Goal: Information Seeking & Learning: Learn about a topic

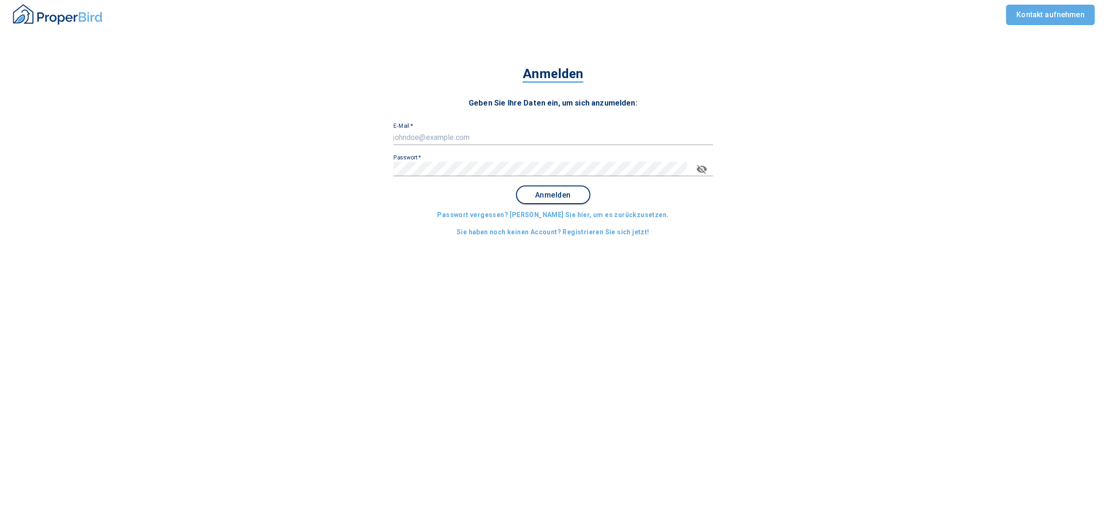
type input "[PERSON_NAME][EMAIL_ADDRESS][PERSON_NAME][DOMAIN_NAME]"
click at [547, 190] on button "Anmelden" at bounding box center [553, 194] width 74 height 19
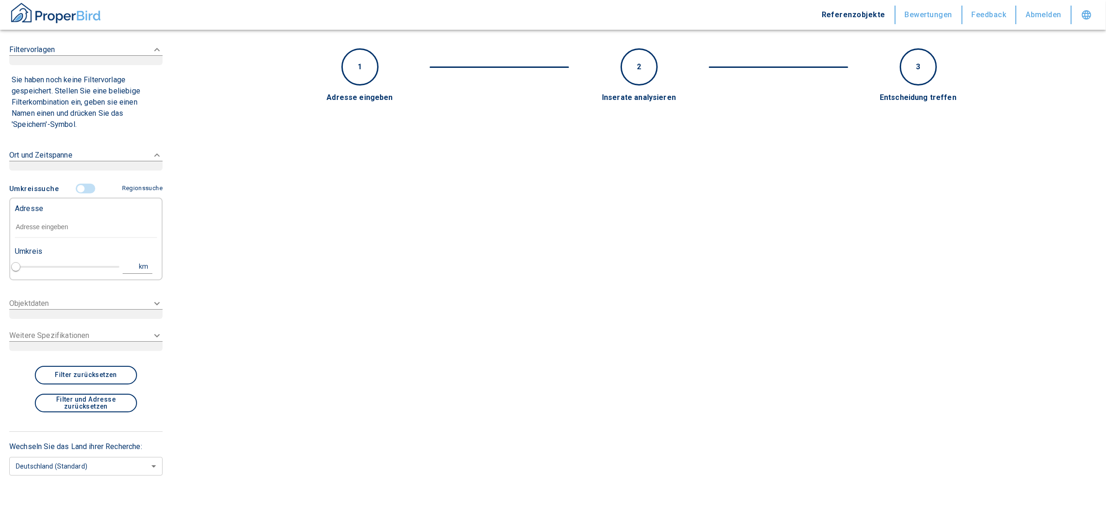
type input "2020"
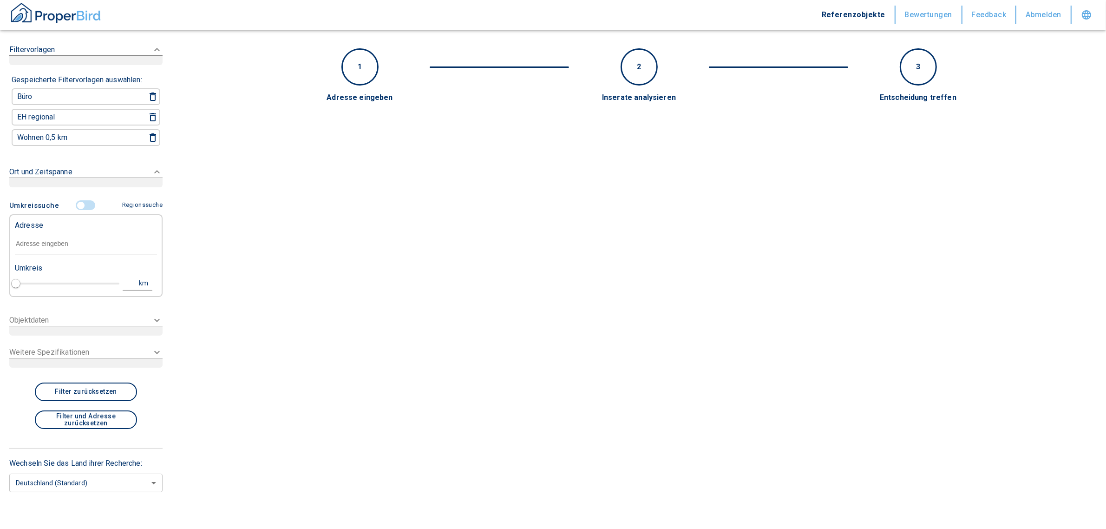
click at [53, 239] on input "text" at bounding box center [86, 243] width 142 height 21
paste input "[GEOGRAPHIC_DATA] | Am Bonneshof 5"
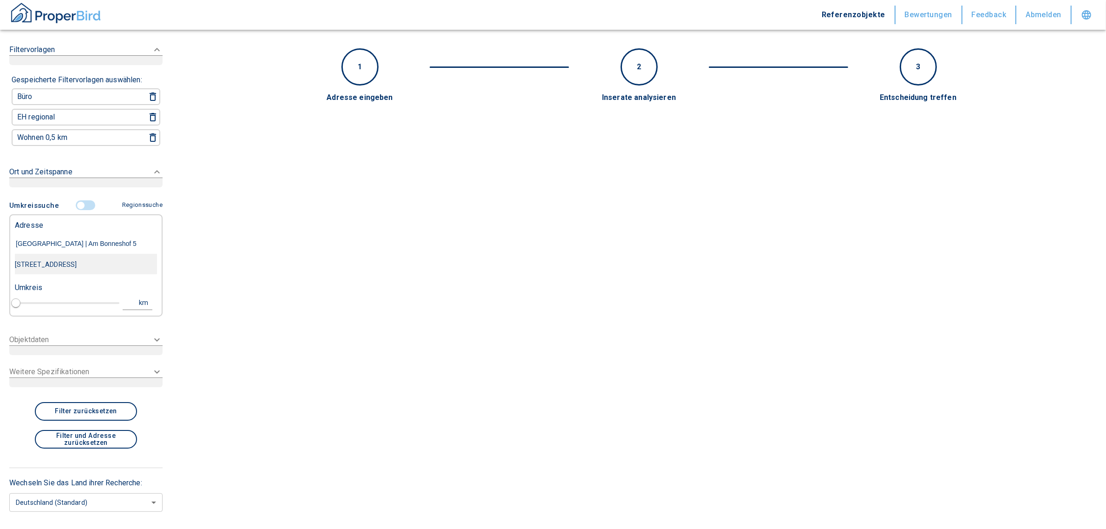
click at [77, 263] on div "[STREET_ADDRESS]" at bounding box center [86, 265] width 142 height 20
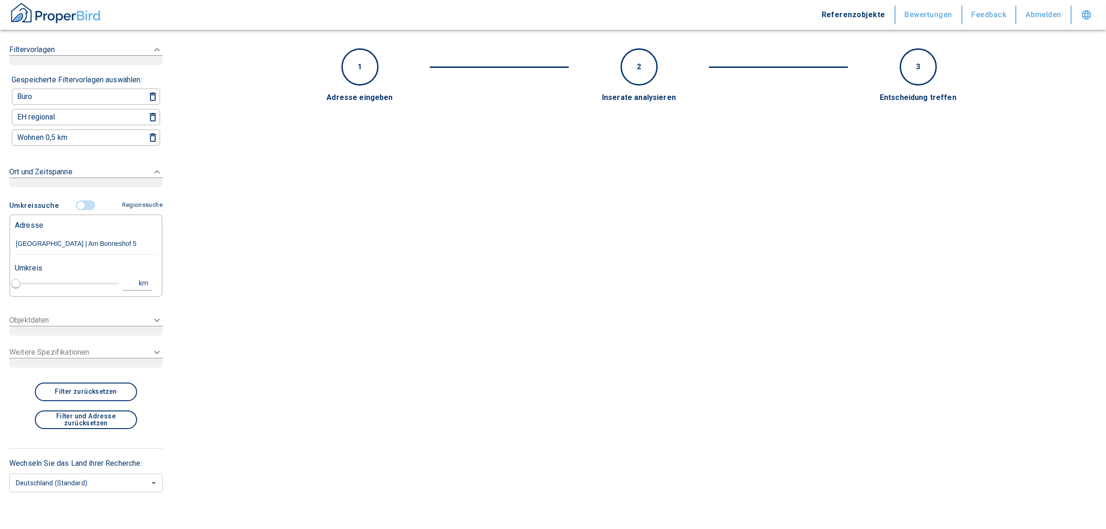
type input "[STREET_ADDRESS]"
type input "1"
type input "2020"
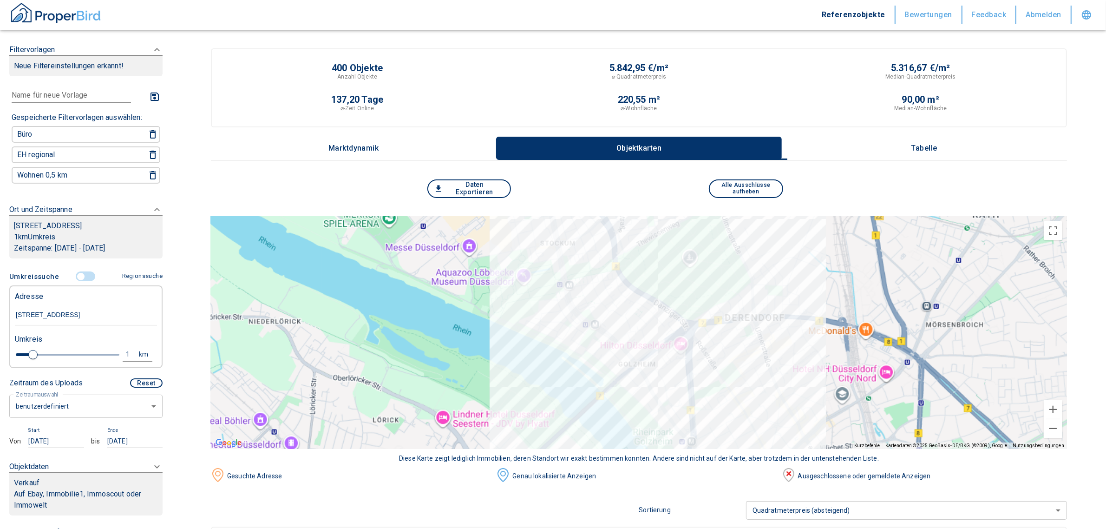
type input "[STREET_ADDRESS]"
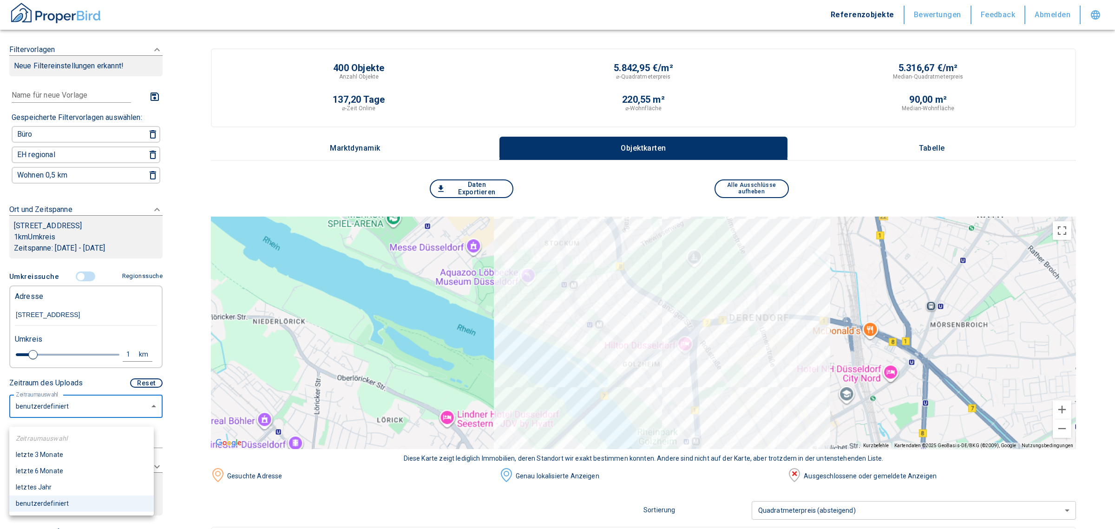
click at [43, 470] on li "letzte 6 Monate" at bounding box center [81, 471] width 145 height 16
type input "2020"
type input "6"
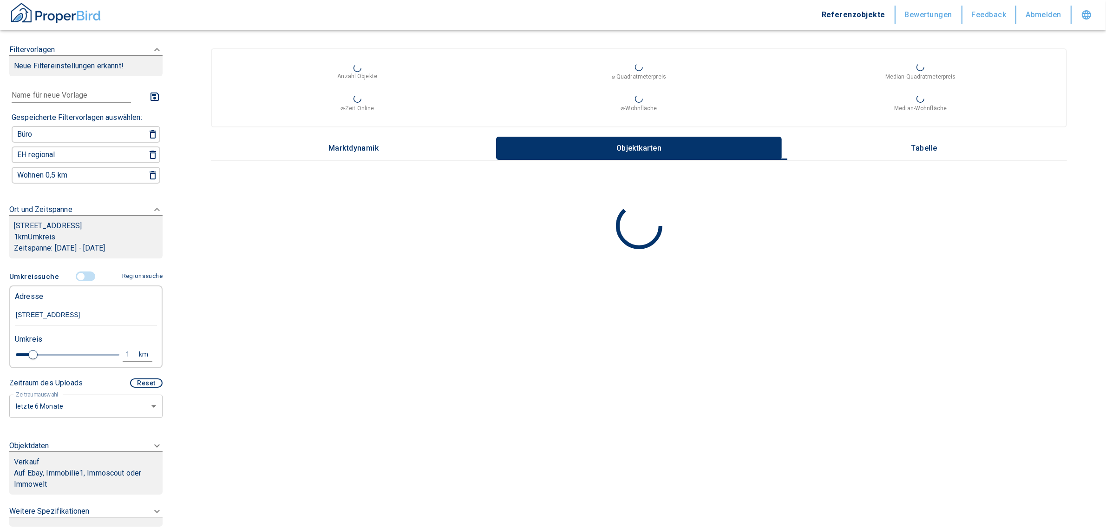
click at [43, 467] on div "Verkauf" at bounding box center [86, 461] width 144 height 11
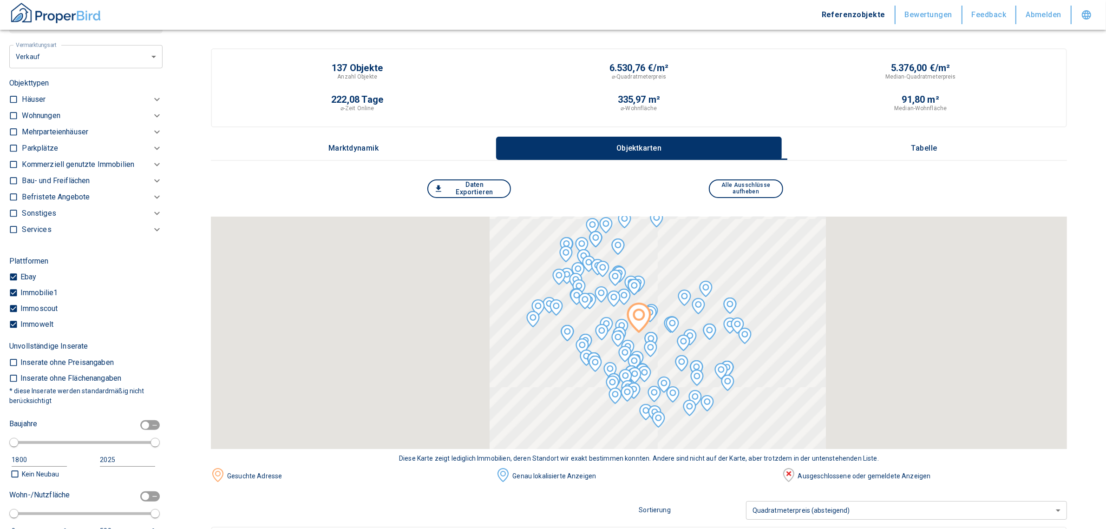
scroll to position [232, 0]
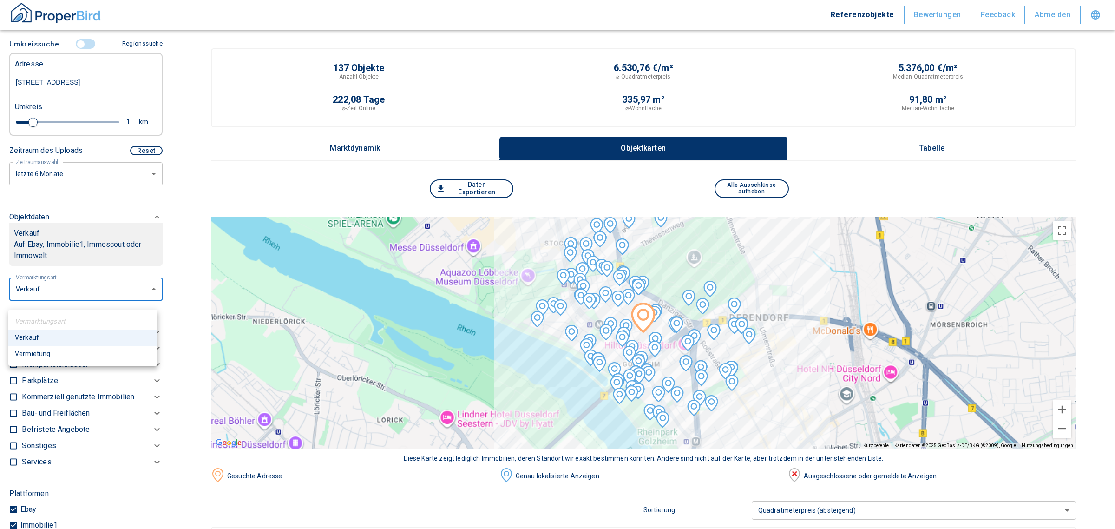
click at [55, 354] on li "Vermietung" at bounding box center [82, 354] width 149 height 16
type input "rent"
type input "2020"
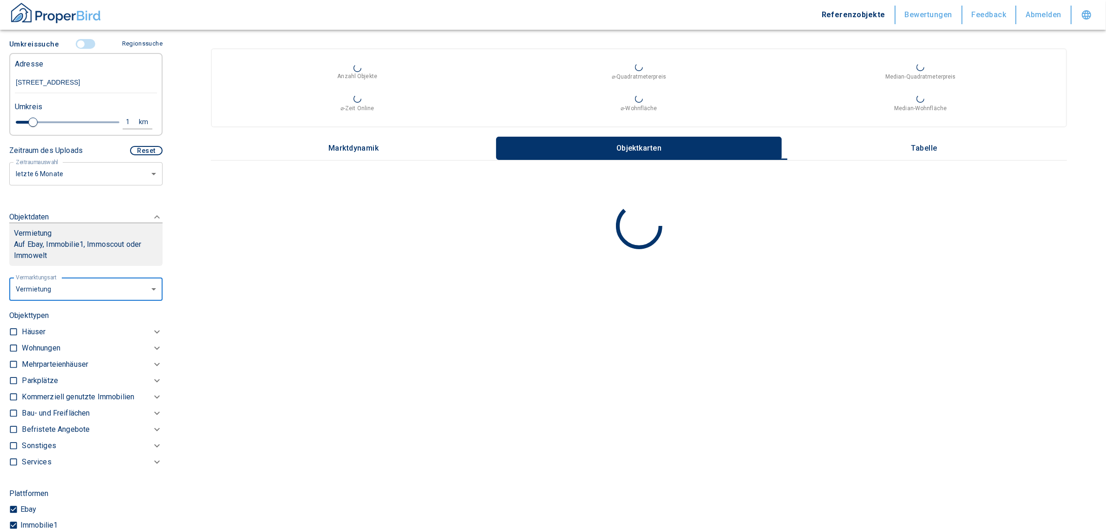
click at [99, 402] on p "Kommerziell genutzte Immobilien" at bounding box center [78, 396] width 112 height 11
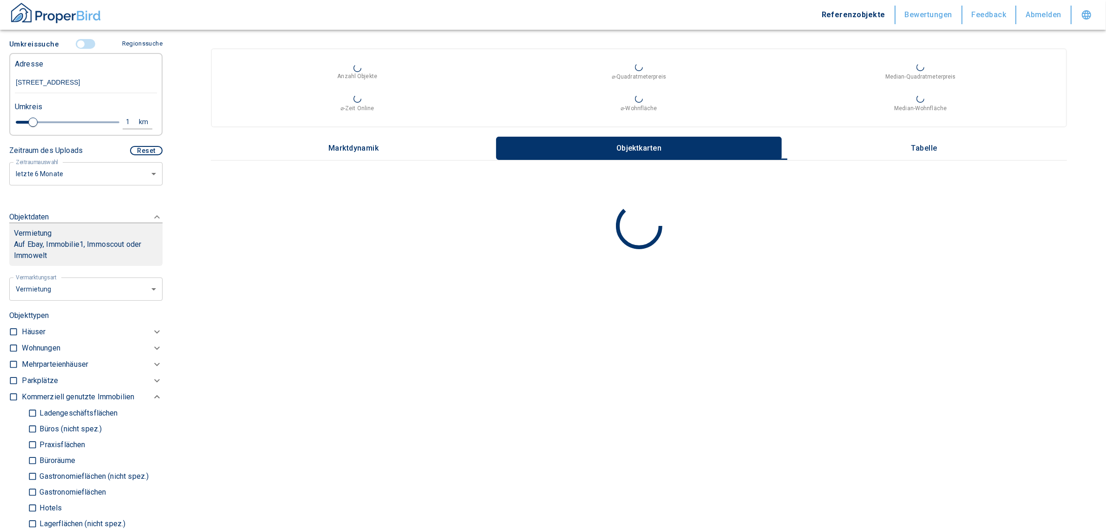
drag, startPoint x: 53, startPoint y: 434, endPoint x: 53, endPoint y: 454, distance: 20.9
click at [53, 433] on p "Büros (nicht spez.)" at bounding box center [69, 428] width 65 height 7
click at [37, 434] on input "Büros (nicht spez.)" at bounding box center [32, 429] width 9 height 16
checkbox input "true"
type input "2020"
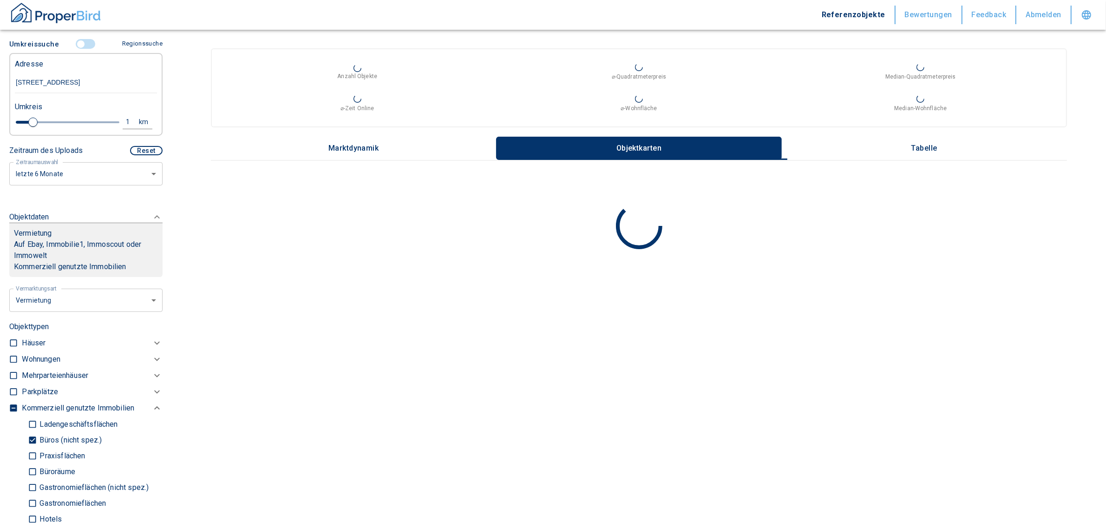
click at [53, 460] on p "Praxisflächen" at bounding box center [61, 455] width 48 height 7
click at [37, 464] on input "Praxisflächen" at bounding box center [32, 455] width 9 height 16
checkbox input "true"
type input "2020"
click at [54, 475] on p "Büroräume" at bounding box center [56, 471] width 38 height 7
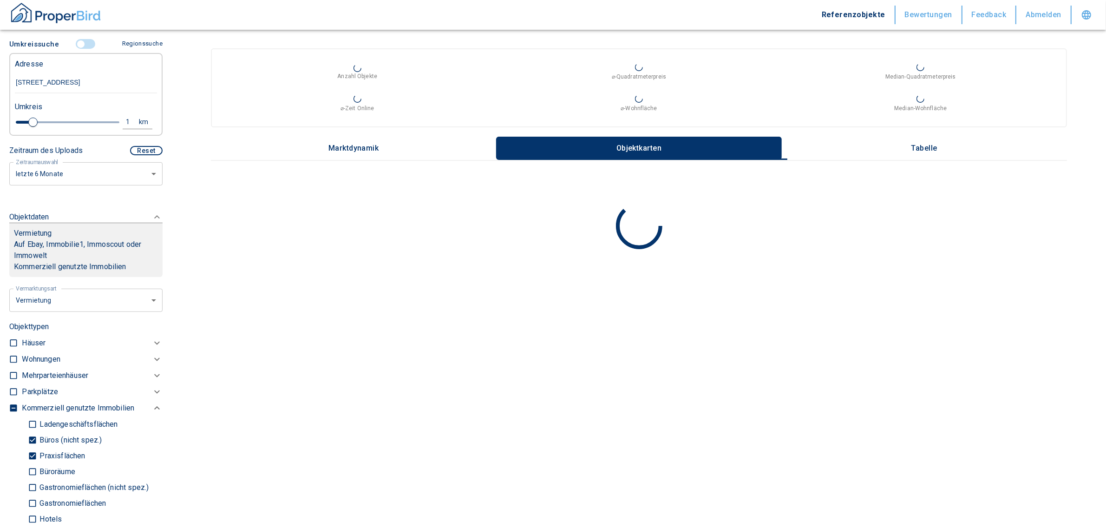
click at [37, 479] on input "Büroräume" at bounding box center [32, 471] width 9 height 16
checkbox input "true"
type input "2020"
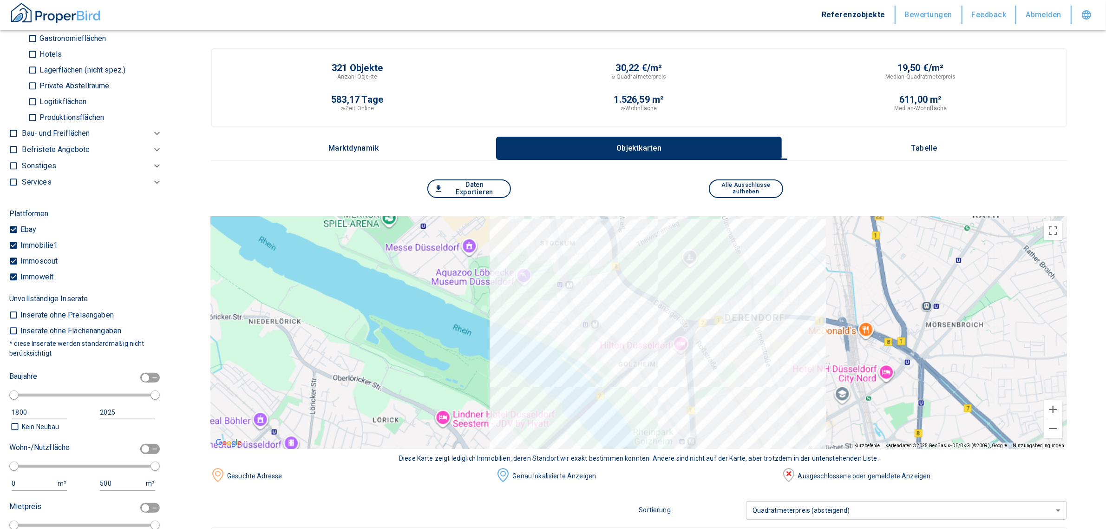
scroll to position [929, 0]
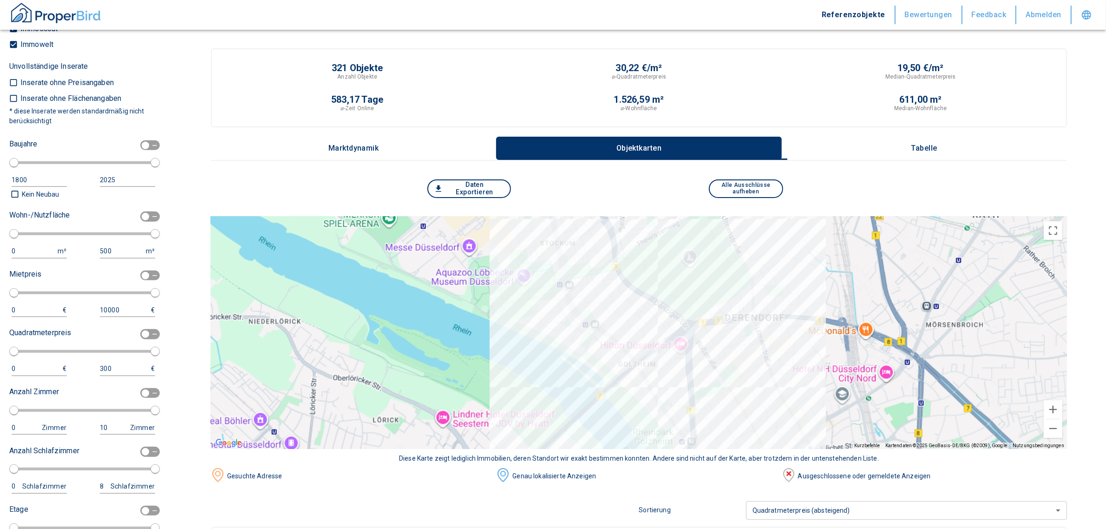
click at [137, 222] on input "checkbox" at bounding box center [145, 216] width 28 height 10
checkbox input "true"
type input "2020"
type input "50"
type input "150"
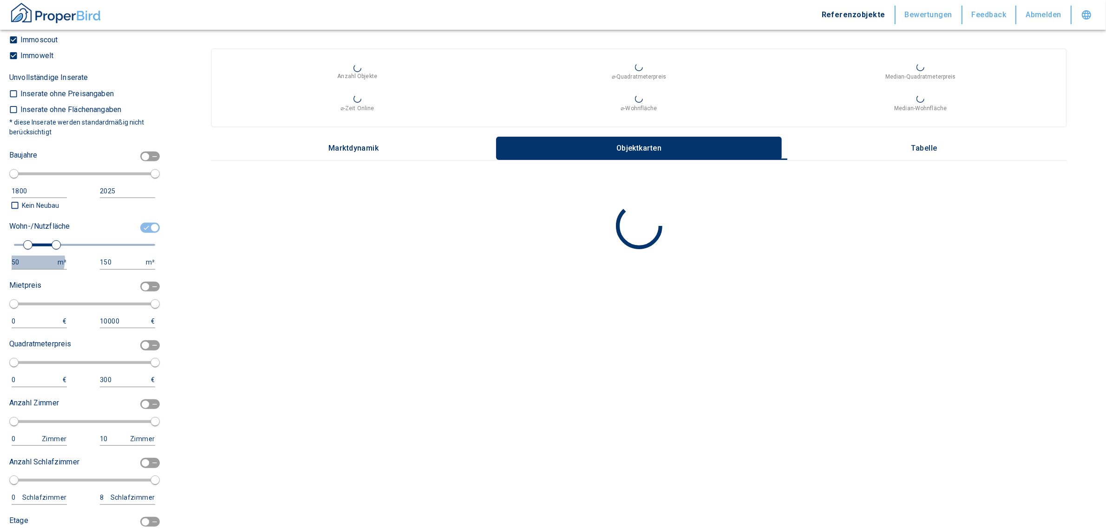
click at [32, 268] on div "50" at bounding box center [30, 262] width 37 height 12
drag, startPoint x: 21, startPoint y: 267, endPoint x: -17, endPoint y: 265, distance: 38.6
click at [0, 265] on html "Referenzobjekte Bewertungen Feedback Abmelden Filtervorlagen Neue Filtereinstel…" at bounding box center [553, 264] width 1106 height 529
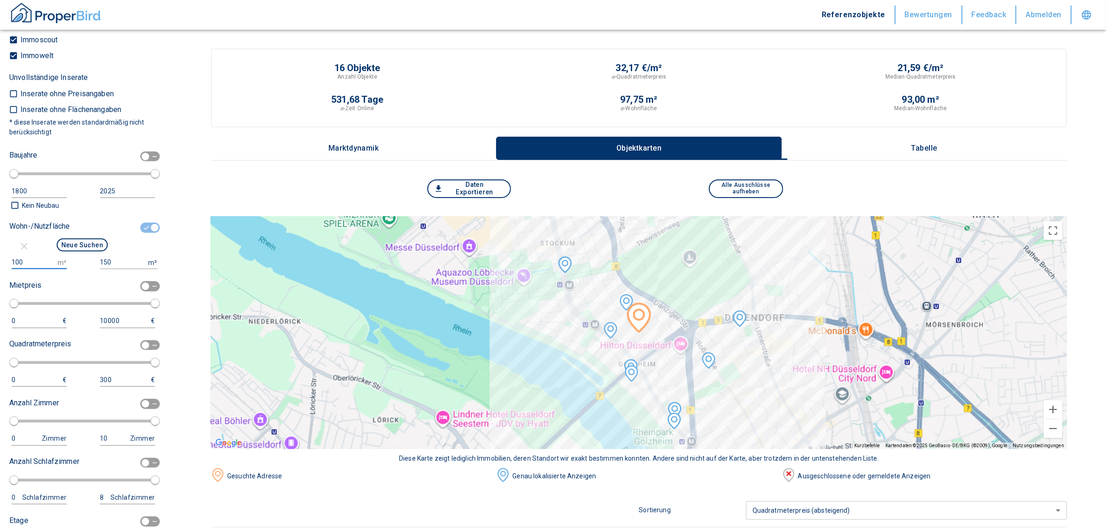
type input "100"
click at [101, 269] on input "150" at bounding box center [122, 262] width 45 height 13
type input "1500000"
click at [89, 251] on button "Neue Suchen" at bounding box center [82, 244] width 51 height 13
type input "2020"
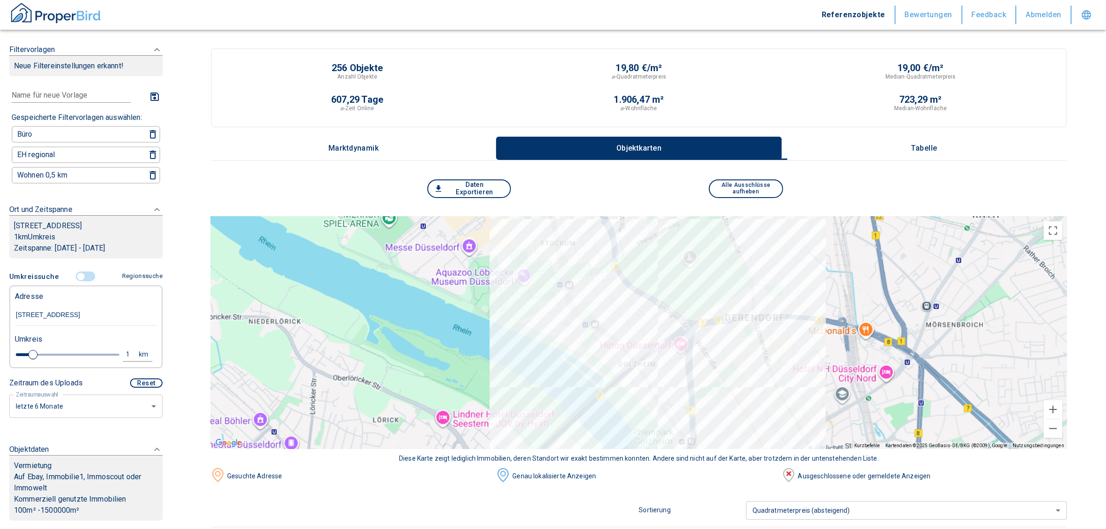
click at [125, 360] on div "1" at bounding box center [133, 354] width 17 height 12
drag, startPoint x: 52, startPoint y: 359, endPoint x: 27, endPoint y: 355, distance: 25.1
click at [27, 355] on div "1 km Neue Suchen" at bounding box center [78, 355] width 142 height 22
type input "0,5"
click at [113, 359] on button "Neue Suchen" at bounding box center [124, 354] width 51 height 13
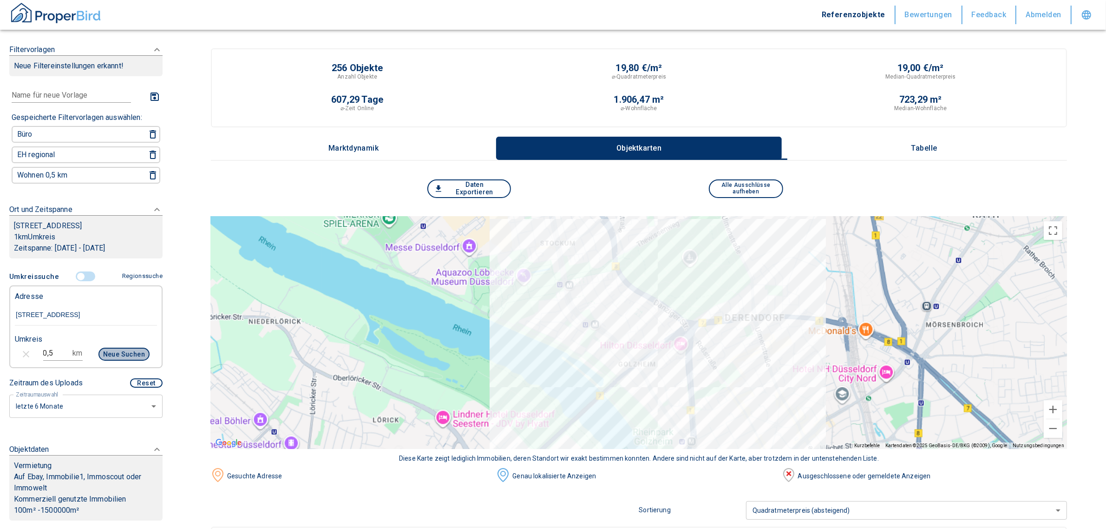
type input "2020"
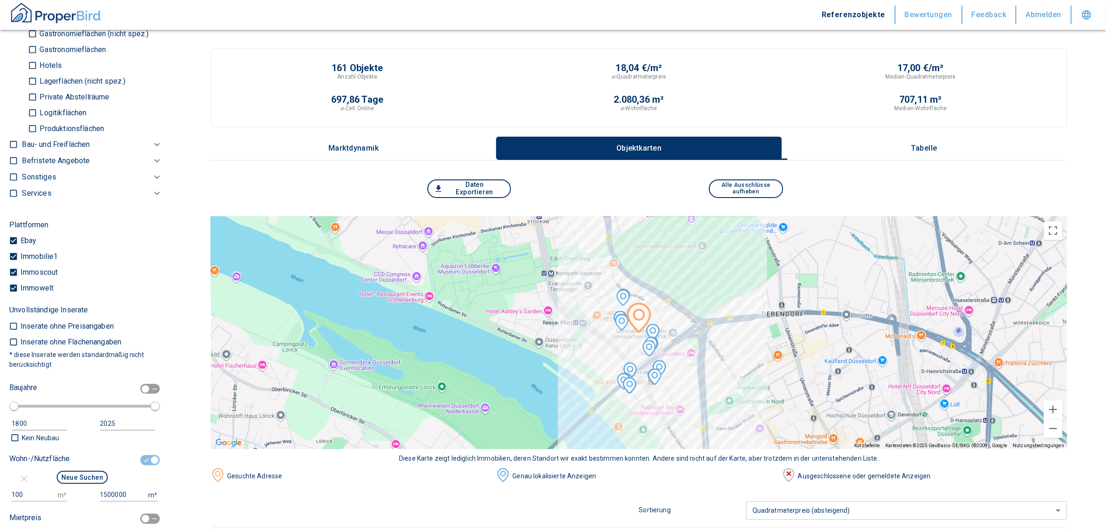
scroll to position [929, 0]
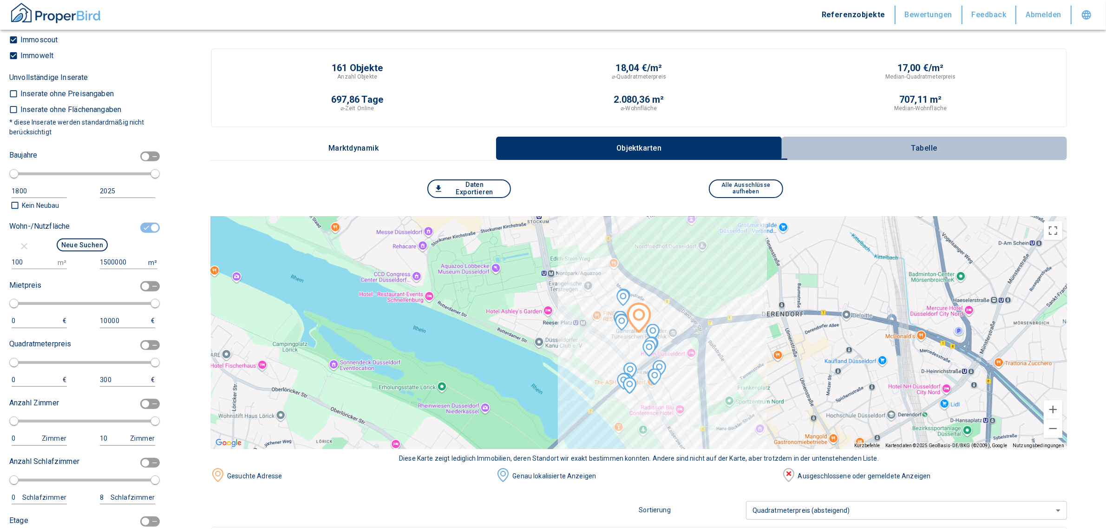
click at [934, 144] on p "Tabelle" at bounding box center [924, 148] width 46 height 8
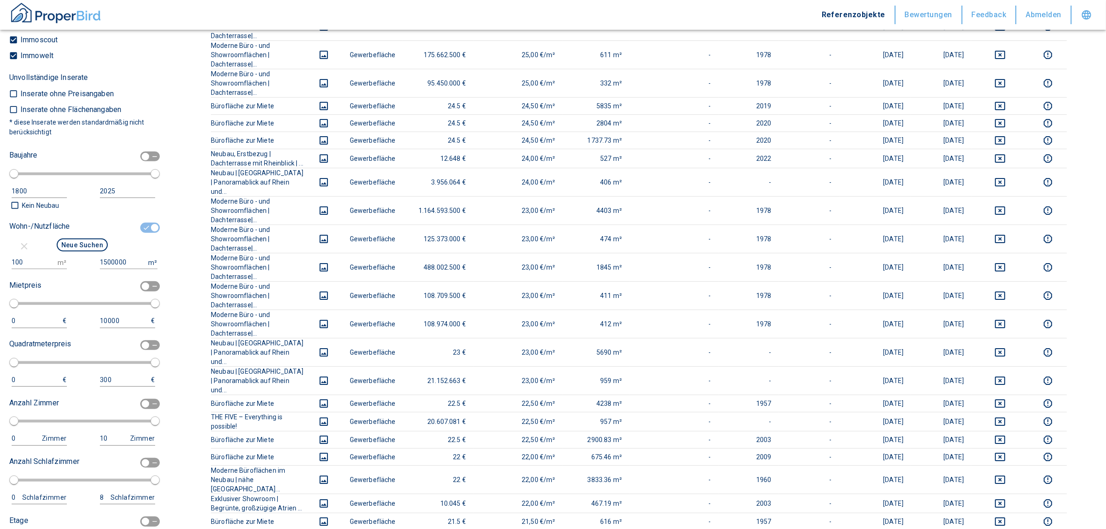
scroll to position [0, 0]
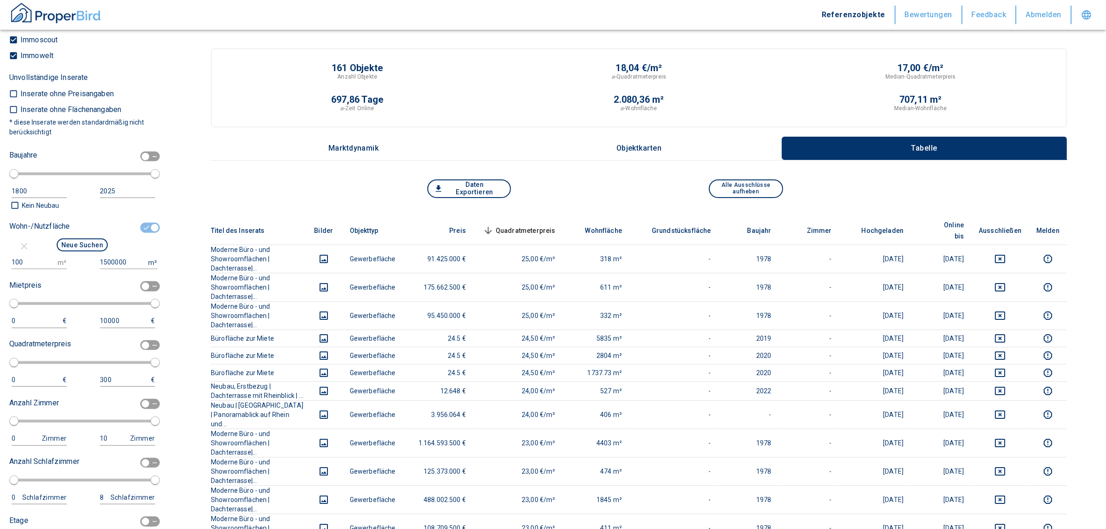
click at [556, 225] on span "Quadratmeterpreis sorted descending" at bounding box center [518, 230] width 75 height 11
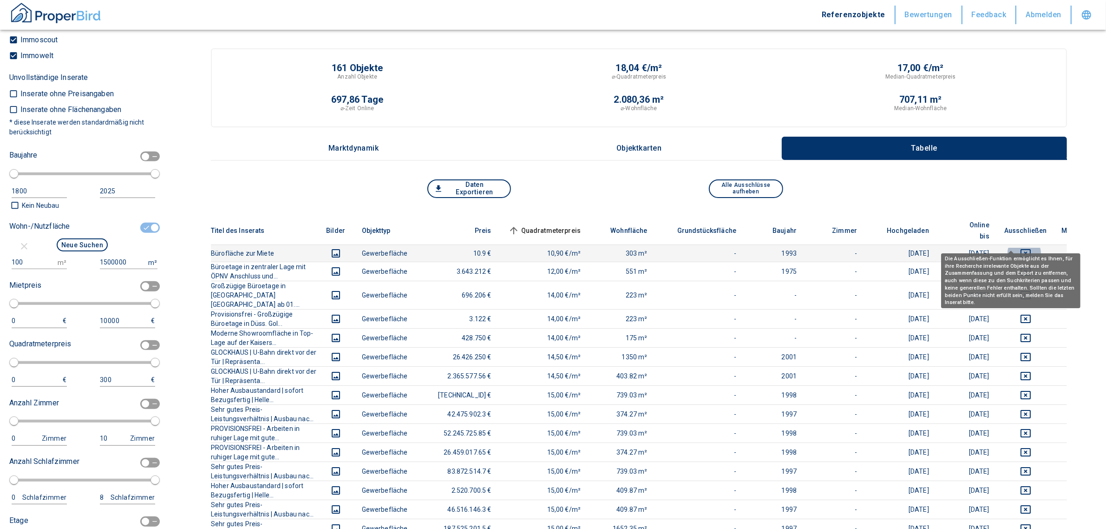
click at [1020, 248] on icon "deselect this listing" at bounding box center [1025, 253] width 11 height 11
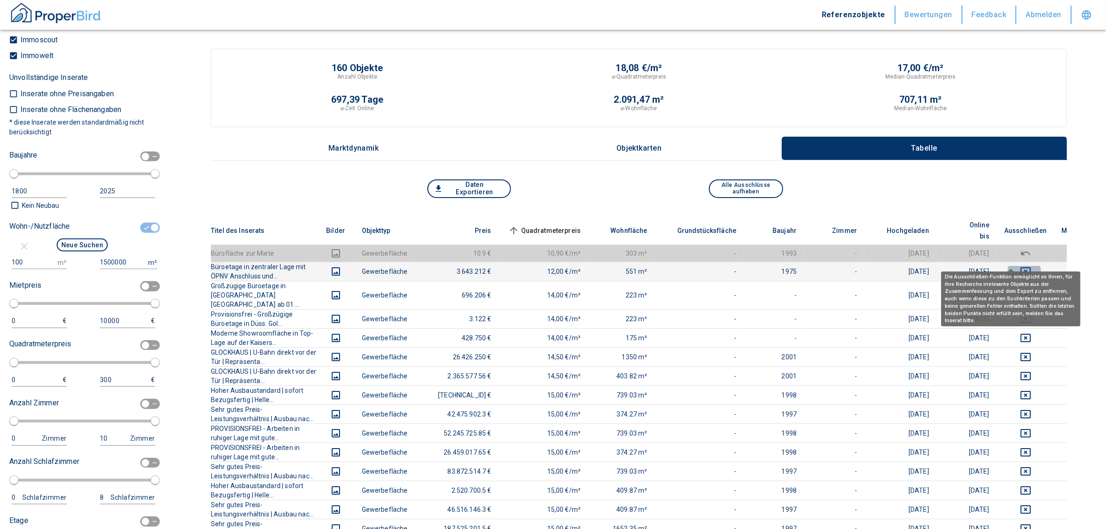
click at [1020, 266] on icon "deselect this listing" at bounding box center [1025, 271] width 11 height 11
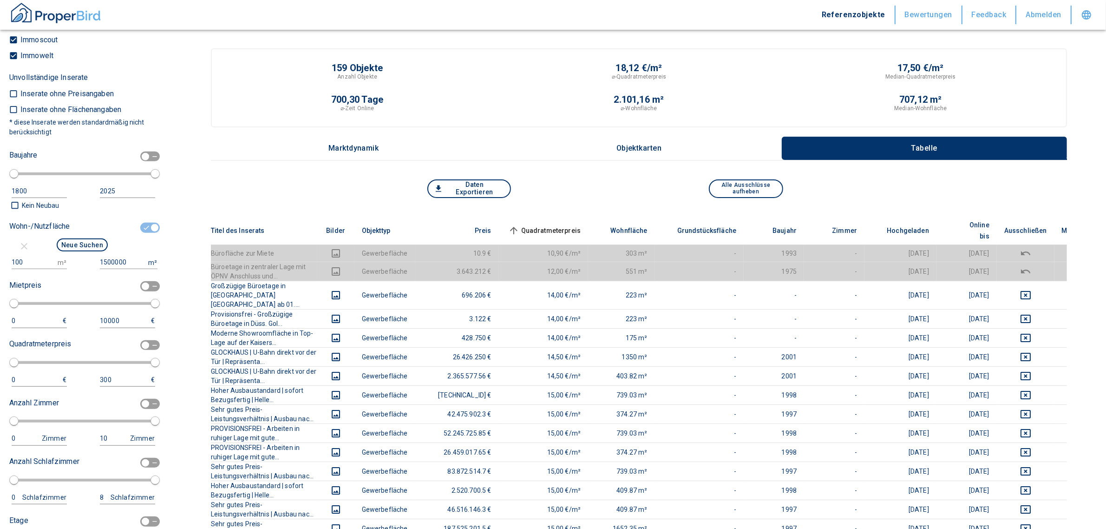
click at [561, 225] on span "Quadratmeterpreis sorted ascending" at bounding box center [543, 230] width 75 height 11
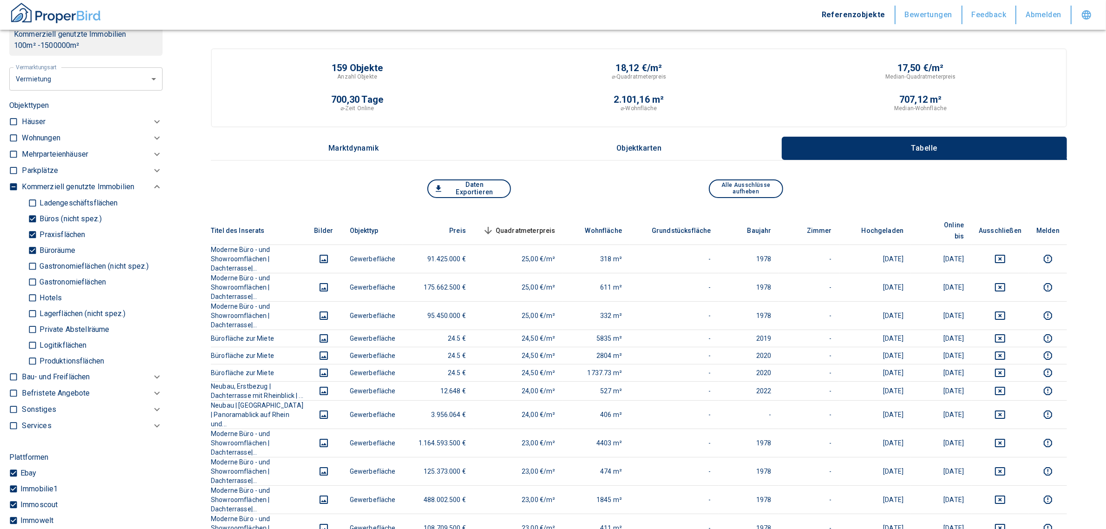
scroll to position [232, 0]
